Goal: Task Accomplishment & Management: Manage account settings

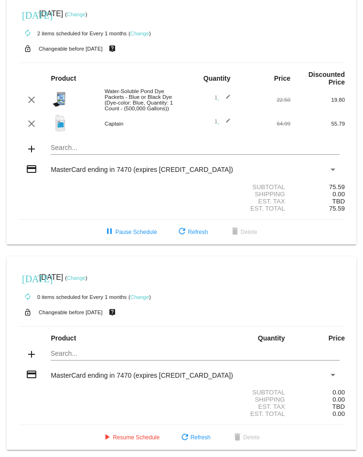
scroll to position [14, 0]
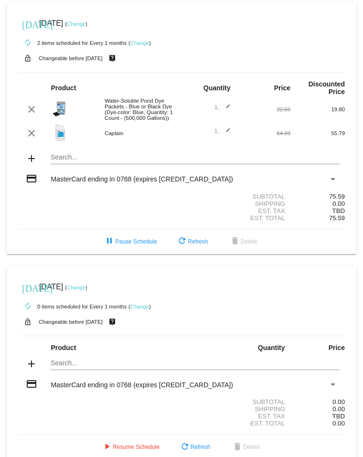
click at [224, 71] on mat-icon "edit" at bounding box center [224, 109] width 11 height 11
type input "2"
click at [209, 71] on input "2" at bounding box center [211, 108] width 12 height 6
click at [224, 71] on mat-icon "edit" at bounding box center [224, 109] width 11 height 11
type input "2"
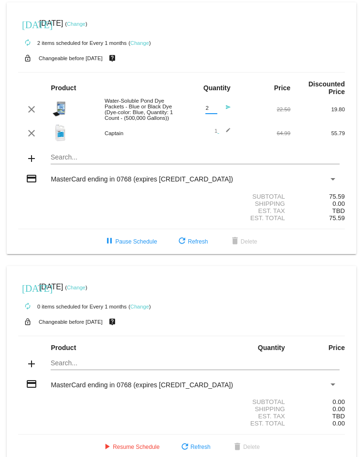
click at [210, 71] on input "2" at bounding box center [211, 108] width 12 height 6
click at [244, 71] on div "64.99" at bounding box center [263, 133] width 54 height 6
click at [222, 71] on mat-icon "edit" at bounding box center [224, 132] width 11 height 11
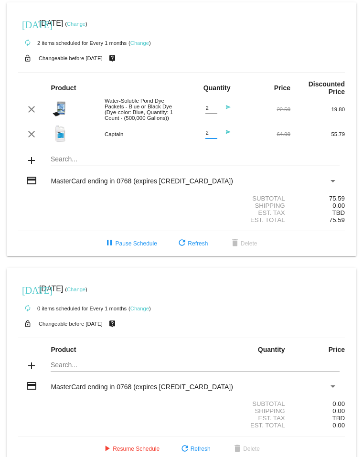
type input "2"
click at [208, 71] on input "2" at bounding box center [211, 133] width 12 height 6
click at [236, 71] on div "Search..." at bounding box center [195, 156] width 288 height 19
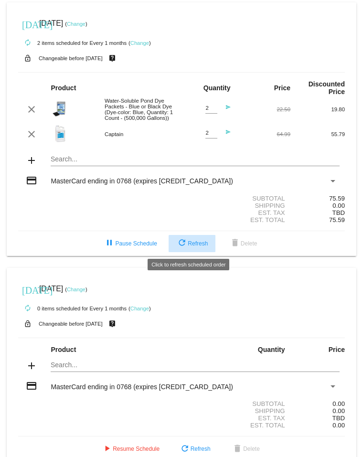
click at [199, 71] on span "refresh Refresh" at bounding box center [191, 243] width 31 height 7
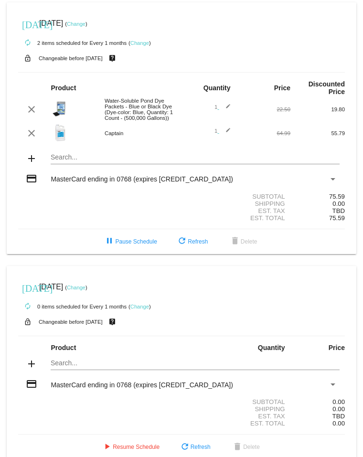
click at [142, 42] on link "Change" at bounding box center [139, 43] width 19 height 6
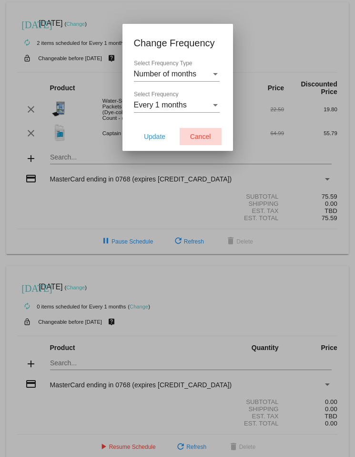
click at [212, 71] on button "Cancel" at bounding box center [201, 136] width 42 height 17
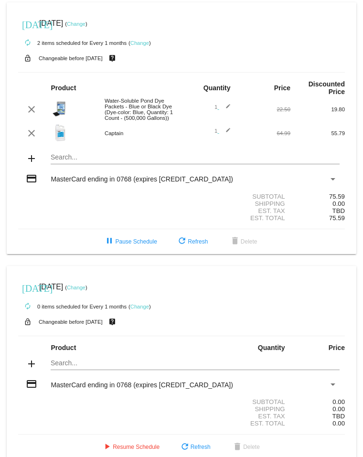
click at [62, 71] on img at bounding box center [60, 108] width 19 height 19
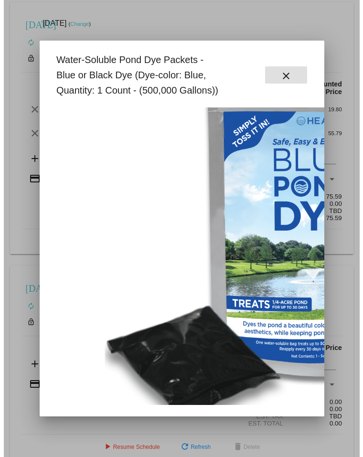
scroll to position [189, 0]
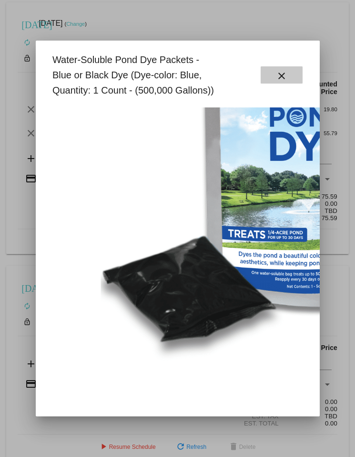
click at [286, 71] on mat-icon "close" at bounding box center [281, 75] width 11 height 11
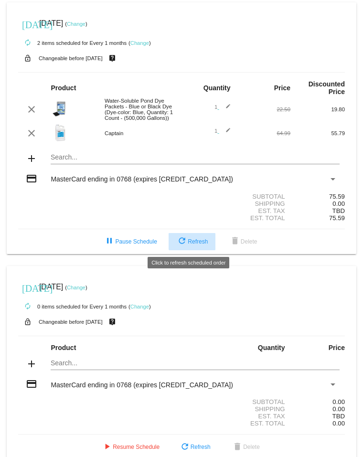
click at [194, 71] on button "refresh Refresh" at bounding box center [191, 241] width 47 height 17
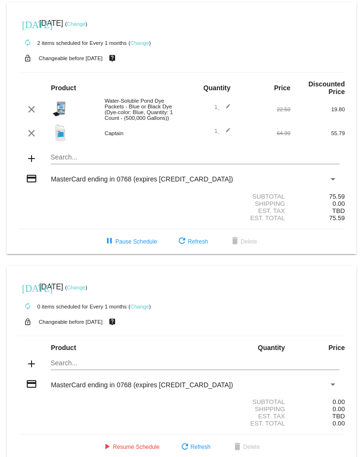
click at [224, 71] on div "clear Water-Soluble Pond Dye Packets - Blue or Black Dye (Dye-color: Blue, Quan…" at bounding box center [181, 109] width 326 height 23
click at [224, 71] on mat-icon "edit" at bounding box center [224, 109] width 11 height 11
type input "2"
click at [210, 71] on input "2" at bounding box center [211, 108] width 12 height 6
click at [225, 71] on mat-icon "edit" at bounding box center [224, 132] width 11 height 11
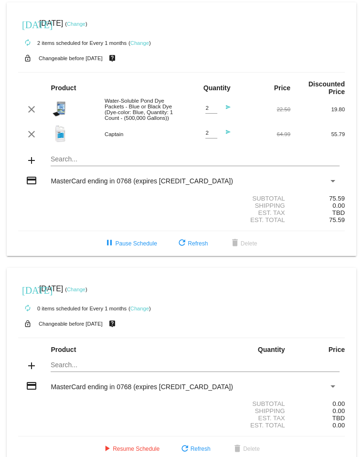
type input "2"
click at [210, 71] on input "2" at bounding box center [211, 133] width 12 height 6
click at [219, 71] on div "Search..." at bounding box center [195, 156] width 288 height 19
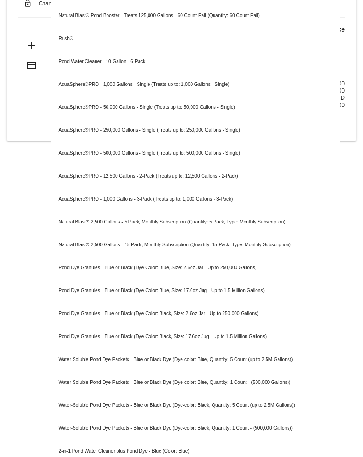
scroll to position [16, 0]
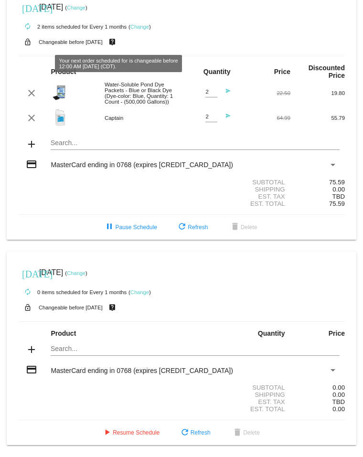
click at [118, 42] on mat-icon "live_help" at bounding box center [111, 42] width 11 height 12
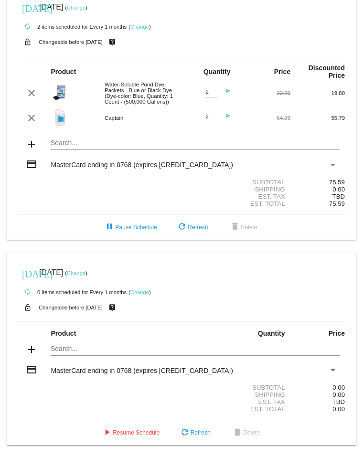
click at [27, 42] on mat-icon "lock_open" at bounding box center [27, 42] width 11 height 12
click at [63, 42] on small "Changeable before [DATE]" at bounding box center [71, 42] width 64 height 6
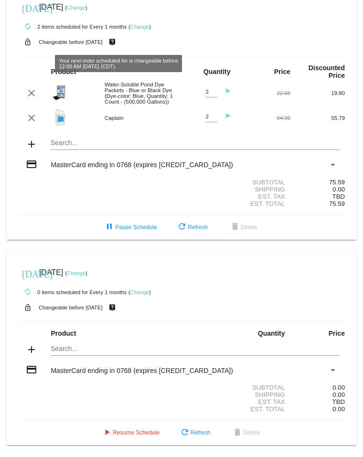
click at [117, 42] on mat-icon "live_help" at bounding box center [111, 42] width 11 height 12
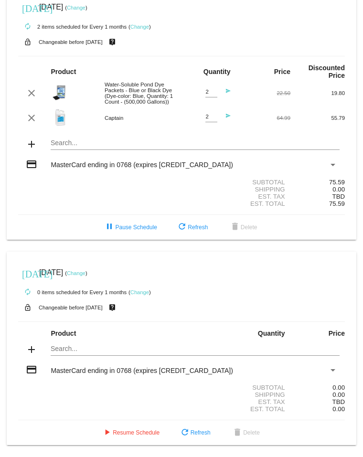
click at [117, 42] on mat-icon "live_help" at bounding box center [111, 42] width 11 height 12
click at [61, 42] on small "Changeable before [DATE]" at bounding box center [71, 42] width 64 height 6
click at [46, 45] on div "lock_open Changeable before 9/19/2025 live_help" at bounding box center [181, 42] width 326 height 12
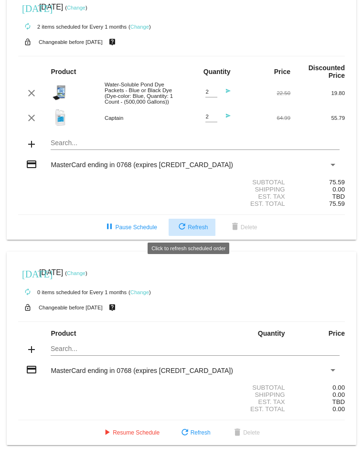
click at [195, 71] on span "refresh Refresh" at bounding box center [191, 227] width 31 height 7
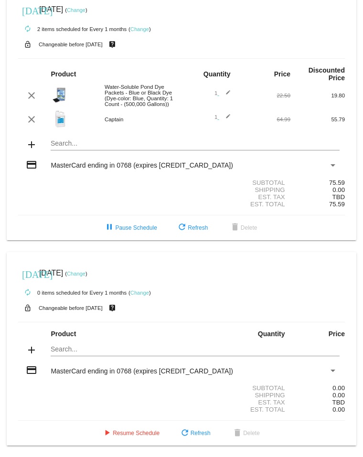
scroll to position [0, 0]
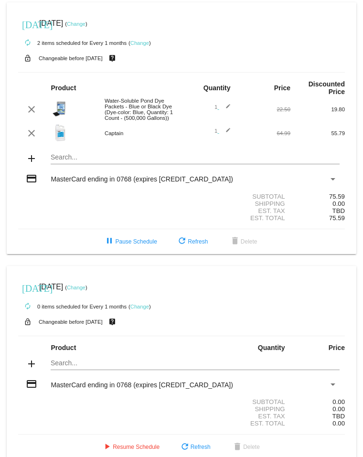
click at [140, 43] on link "Change" at bounding box center [139, 43] width 19 height 6
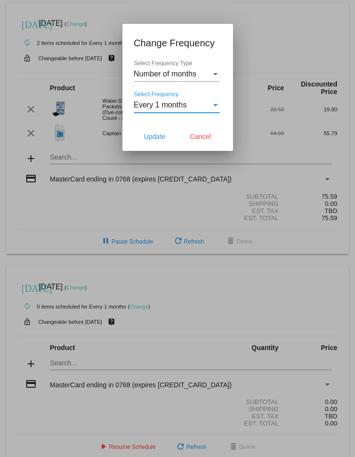
click at [216, 71] on div "Select Frequency" at bounding box center [215, 105] width 5 height 2
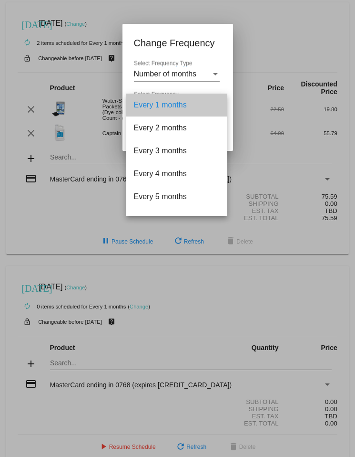
click at [216, 71] on mat-option "Every 1 months" at bounding box center [176, 105] width 101 height 23
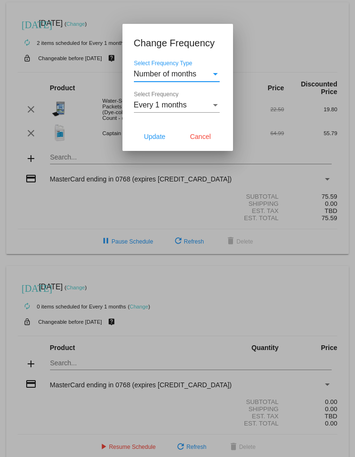
click at [216, 71] on div "Select Frequency Type" at bounding box center [215, 74] width 9 height 9
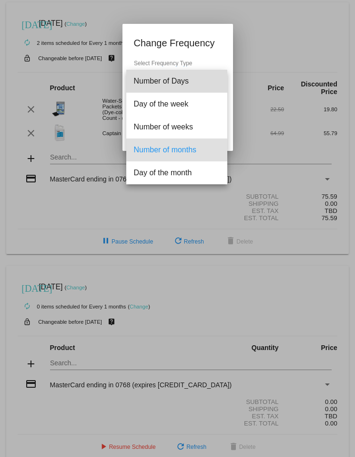
click at [216, 71] on span "Number of Days" at bounding box center [177, 81] width 86 height 23
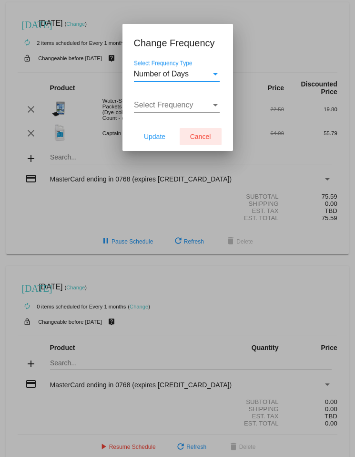
click at [200, 71] on span "Cancel" at bounding box center [200, 137] width 21 height 8
